Goal: Task Accomplishment & Management: Manage account settings

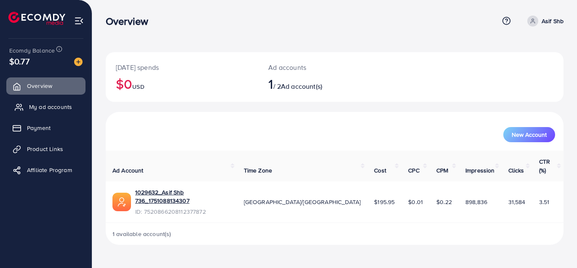
click at [56, 114] on link "My ad accounts" at bounding box center [45, 107] width 79 height 17
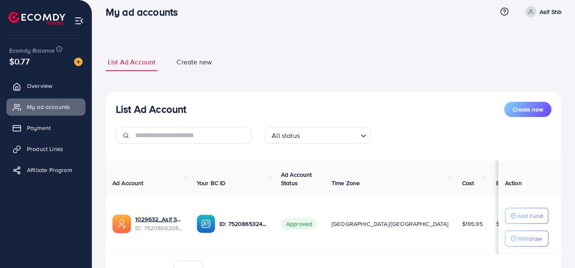
scroll to position [58, 0]
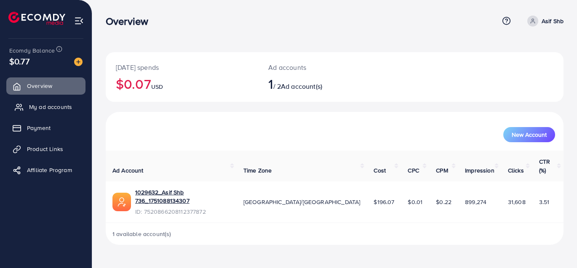
click at [55, 100] on link "My ad accounts" at bounding box center [45, 107] width 79 height 17
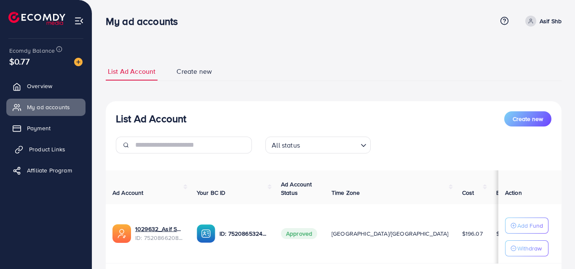
drag, startPoint x: 64, startPoint y: 153, endPoint x: 65, endPoint y: 147, distance: 5.7
click at [64, 152] on span "Product Links" at bounding box center [47, 149] width 36 height 8
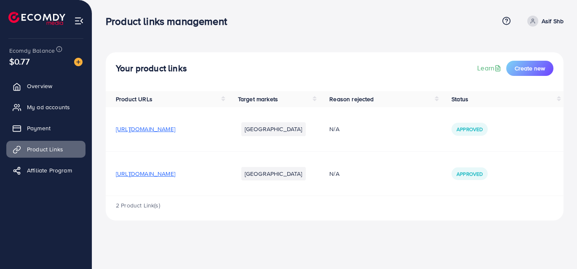
click at [175, 173] on span "[URL][DOMAIN_NAME]" at bounding box center [145, 173] width 59 height 8
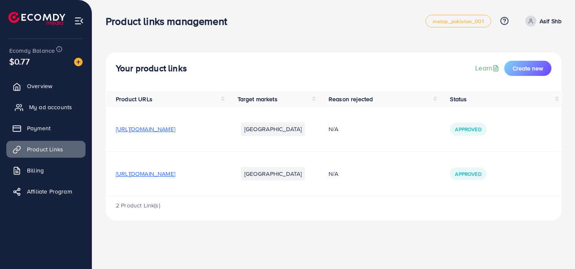
click at [67, 108] on span "My ad accounts" at bounding box center [50, 107] width 43 height 8
